Goal: Task Accomplishment & Management: Use online tool/utility

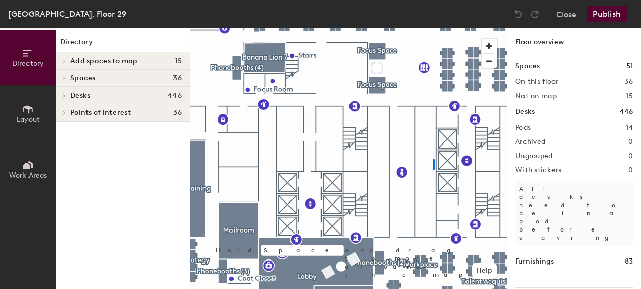
click at [434, 29] on div at bounding box center [348, 29] width 317 height 0
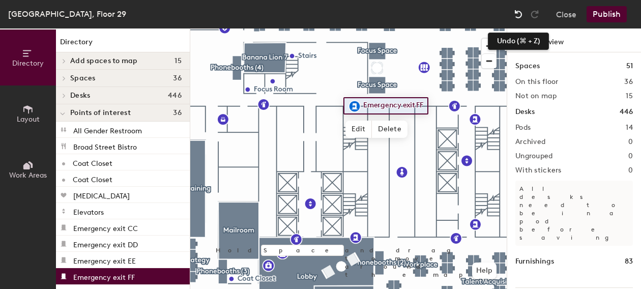
click at [518, 14] on img at bounding box center [519, 14] width 10 height 10
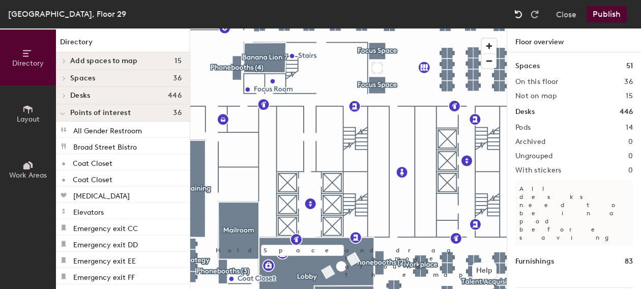
click at [518, 15] on img at bounding box center [519, 14] width 10 height 10
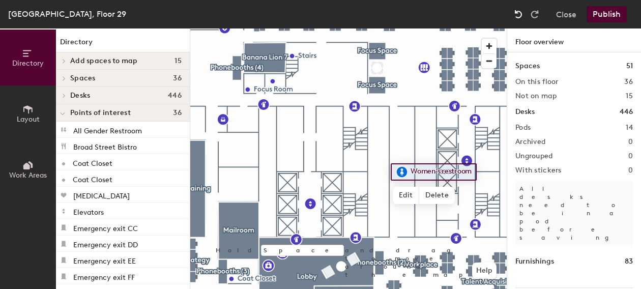
click at [518, 15] on img at bounding box center [519, 14] width 10 height 10
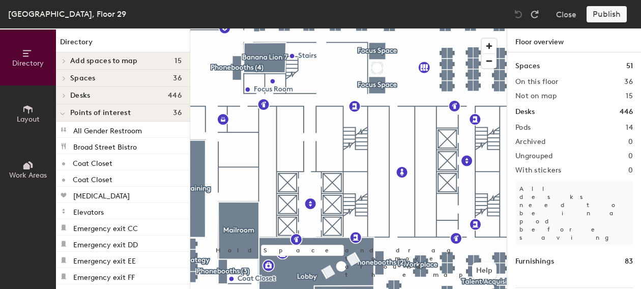
click at [98, 99] on h4 "Desks 446" at bounding box center [125, 96] width 111 height 8
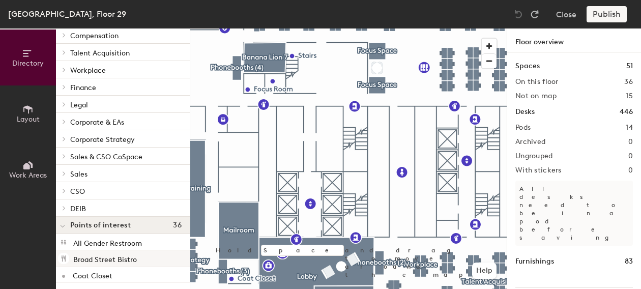
scroll to position [129, 0]
click at [68, 142] on div at bounding box center [62, 139] width 13 height 17
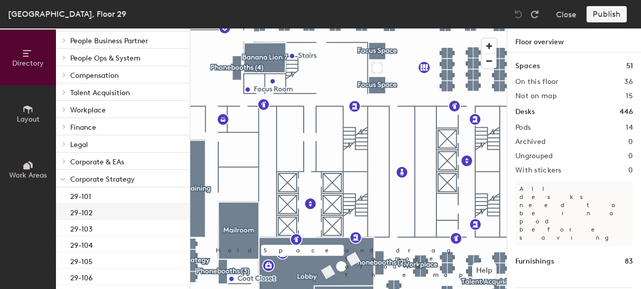
scroll to position [20, 0]
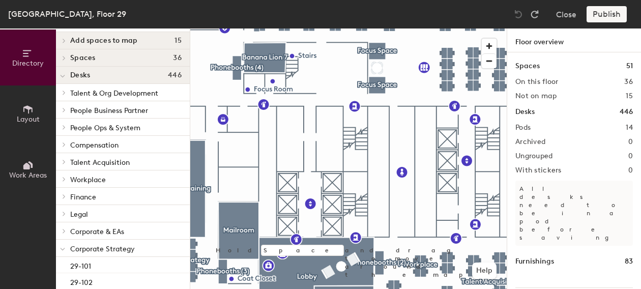
click at [65, 97] on div at bounding box center [62, 92] width 13 height 17
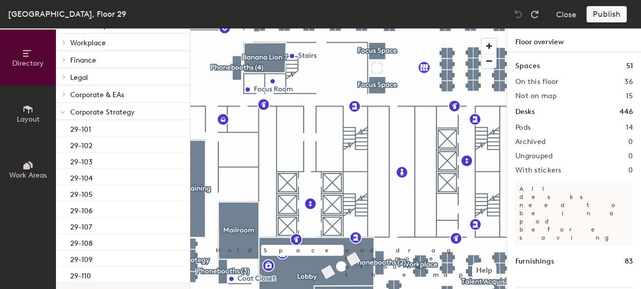
scroll to position [337, 0]
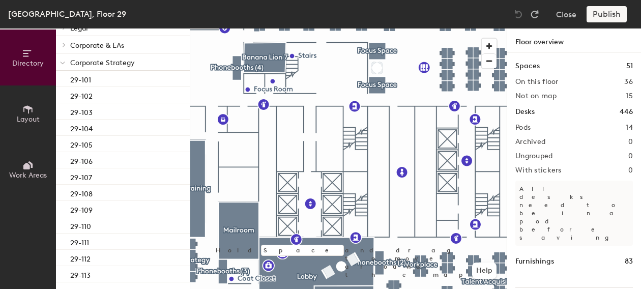
click at [57, 45] on div at bounding box center [62, 44] width 13 height 17
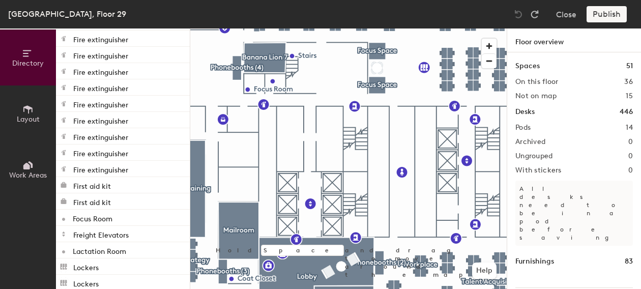
scroll to position [826, 0]
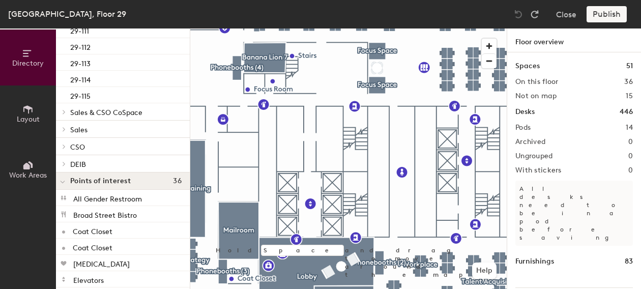
click at [69, 150] on div at bounding box center [62, 146] width 13 height 17
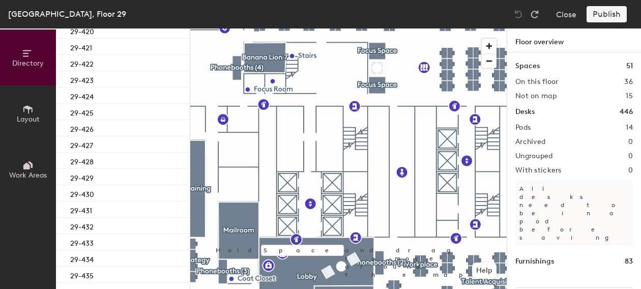
scroll to position [2055, 0]
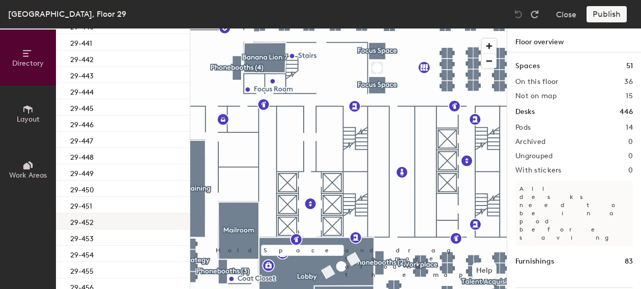
click at [87, 223] on p "29-452" at bounding box center [81, 221] width 23 height 12
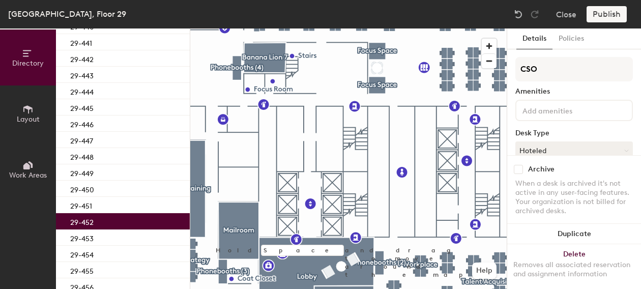
click at [558, 128] on div "CSO Amenities Desk Type Hoteled Desks Ungroup Name 29-452" at bounding box center [575, 146] width 118 height 179
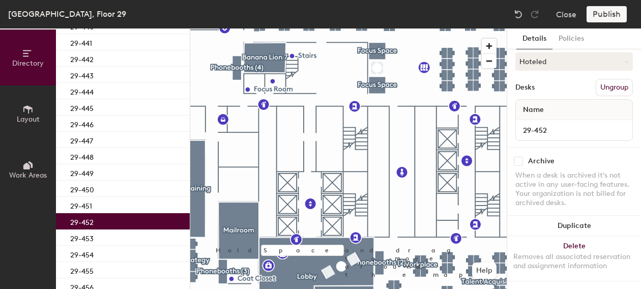
scroll to position [96, 0]
click at [558, 61] on button "Hoteled" at bounding box center [575, 61] width 118 height 18
click at [540, 86] on div "Assigned" at bounding box center [567, 93] width 102 height 15
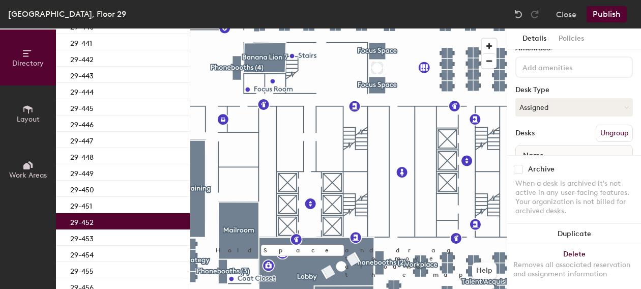
scroll to position [0, 0]
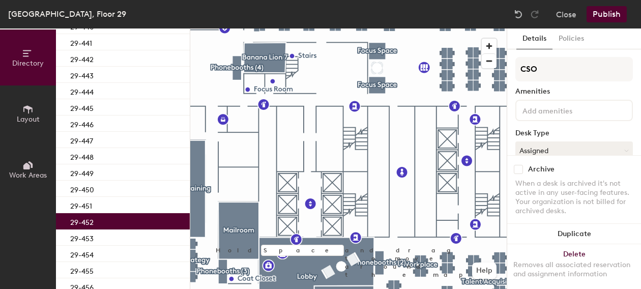
click at [554, 109] on input at bounding box center [567, 110] width 92 height 12
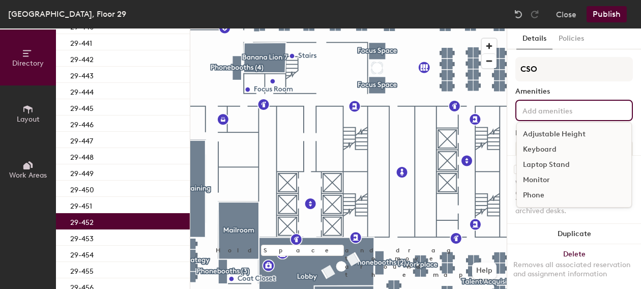
click at [563, 82] on div "CSO Amenities Adjustable Height Keyboard Laptop Stand Monitor Phone Desk Type A…" at bounding box center [575, 146] width 118 height 179
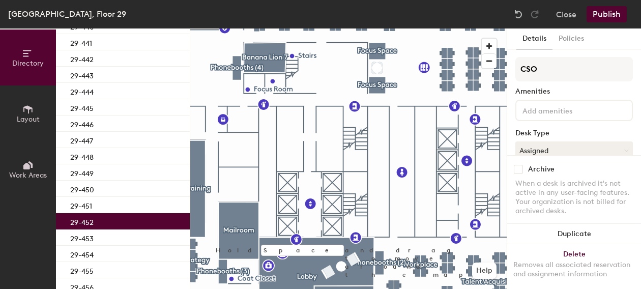
click at [554, 110] on input at bounding box center [567, 110] width 92 height 12
drag, startPoint x: 565, startPoint y: 91, endPoint x: 570, endPoint y: 86, distance: 7.2
click at [565, 91] on div "Amenities" at bounding box center [575, 92] width 118 height 8
click at [603, 17] on button "Publish" at bounding box center [607, 14] width 40 height 16
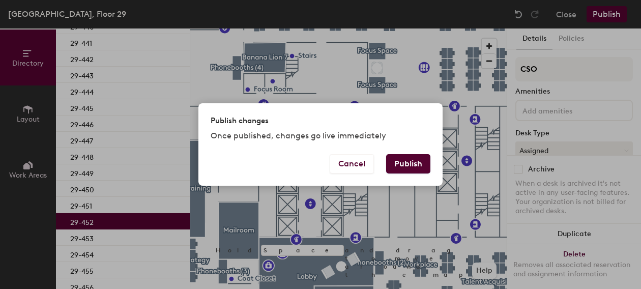
click at [419, 164] on button "Publish" at bounding box center [408, 163] width 44 height 19
